Goal: Obtain resource: Download file/media

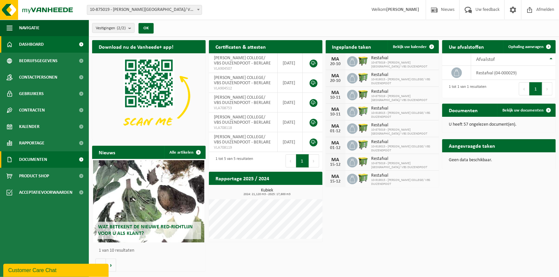
click at [36, 159] on span "Documenten" at bounding box center [33, 159] width 28 height 16
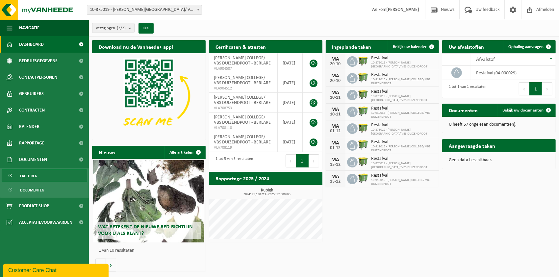
click at [31, 176] on span "Facturen" at bounding box center [28, 176] width 17 height 12
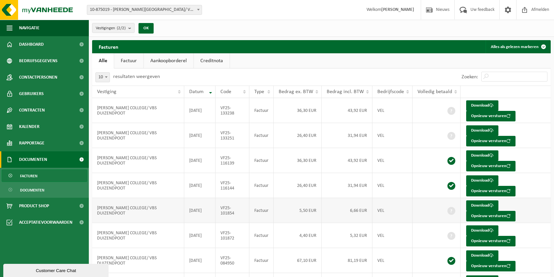
scroll to position [33, 0]
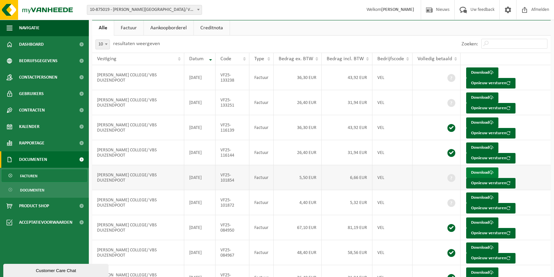
click at [479, 171] on link "Download" at bounding box center [482, 172] width 32 height 11
click at [200, 206] on td "[DATE]" at bounding box center [199, 202] width 31 height 25
click at [478, 195] on link "Download" at bounding box center [482, 197] width 32 height 11
click at [535, 11] on span "Afmelden" at bounding box center [539, 9] width 21 height 19
